Goal: Navigation & Orientation: Understand site structure

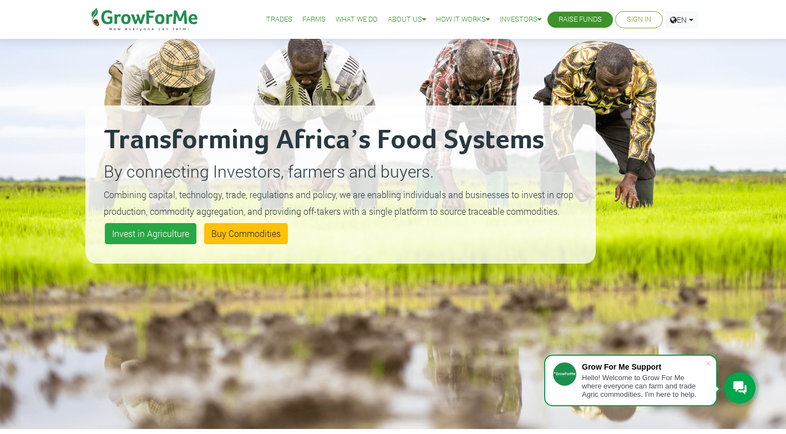
scroll to position [93, 0]
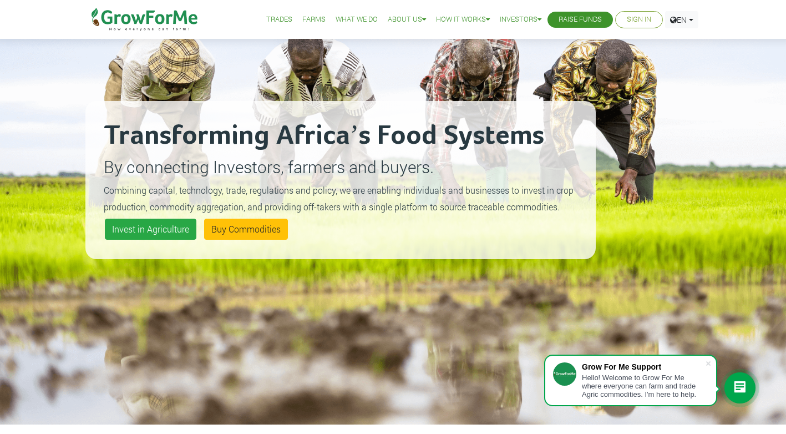
click at [355, 21] on link "What We Do" at bounding box center [356, 20] width 42 height 12
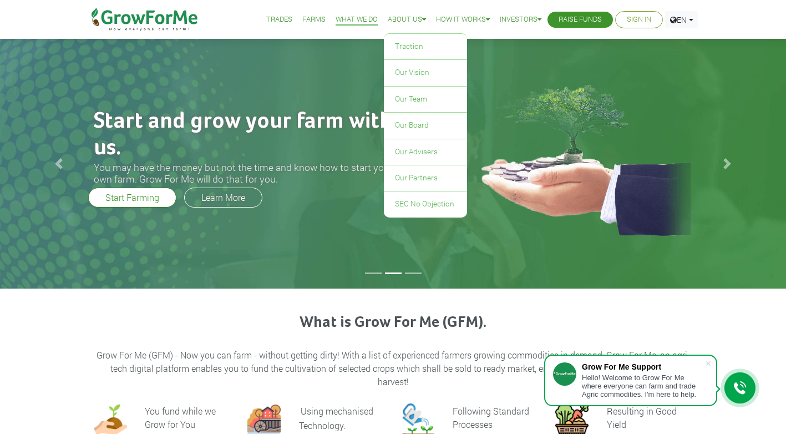
click at [398, 18] on link "About Us" at bounding box center [407, 20] width 38 height 12
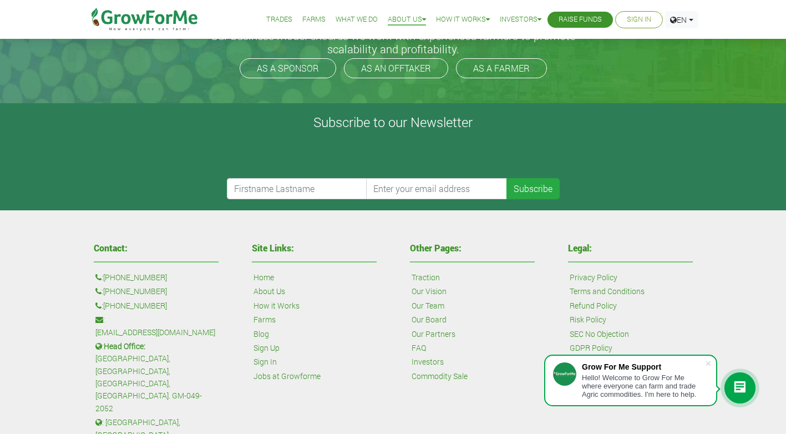
scroll to position [412, 0]
